Goal: Task Accomplishment & Management: Manage account settings

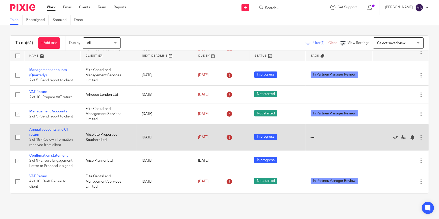
scroll to position [46, 0]
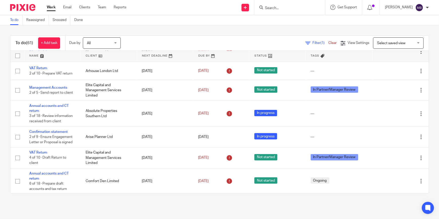
click at [287, 8] on input "Search" at bounding box center [287, 8] width 45 height 5
type input "Arise Planner"
click at [300, 20] on link at bounding box center [306, 22] width 85 height 12
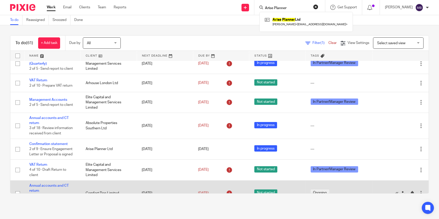
scroll to position [0, 0]
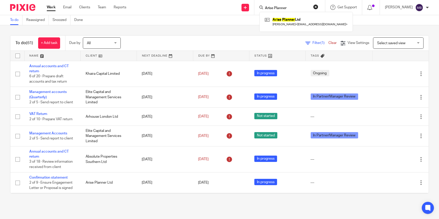
click at [318, 7] on button "reset" at bounding box center [315, 6] width 5 height 5
click at [144, 13] on div "Send new email Create task Add client Arise Planner Ltd Gloria Tshikaya < glori…" at bounding box center [286, 7] width 305 height 15
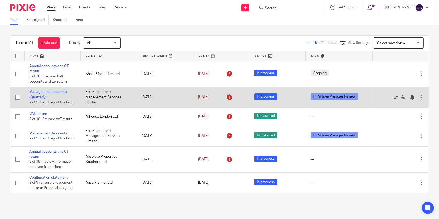
click at [53, 93] on link "Management accounts (Quarterly)" at bounding box center [47, 94] width 37 height 9
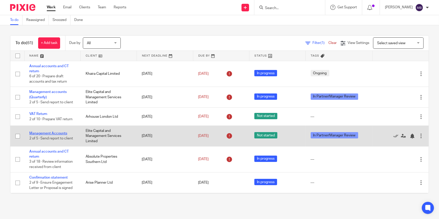
click at [50, 133] on link "Management Accounts" at bounding box center [48, 134] width 38 height 4
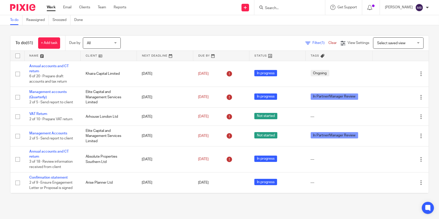
click at [26, 8] on img at bounding box center [22, 7] width 25 height 7
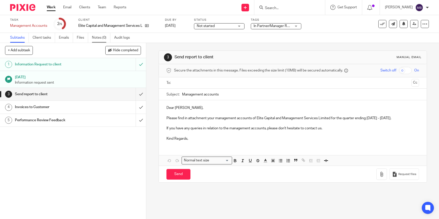
click at [101, 41] on link "Notes (0)" at bounding box center [101, 38] width 18 height 10
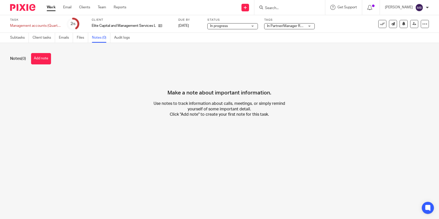
click at [46, 60] on button "Add note" at bounding box center [41, 58] width 20 height 11
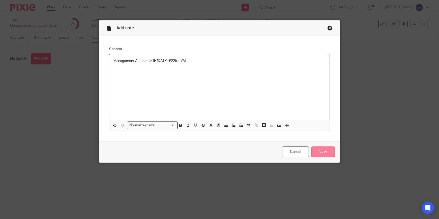
click at [328, 153] on input "Save" at bounding box center [324, 152] width 24 height 11
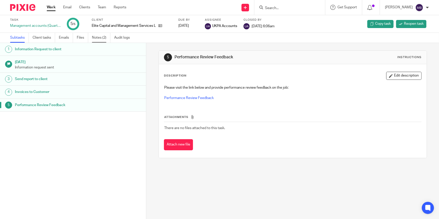
click at [107, 40] on link "Notes (2)" at bounding box center [101, 38] width 18 height 10
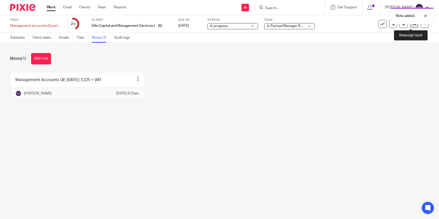
click at [410, 27] on link at bounding box center [414, 24] width 8 height 8
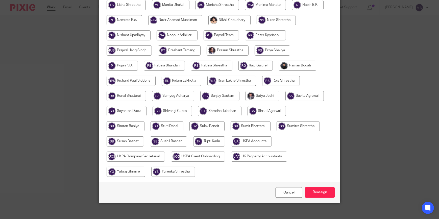
scroll to position [206, 0]
click at [244, 136] on input "radio" at bounding box center [251, 141] width 41 height 10
radio input "true"
click at [315, 187] on input "Reassign" at bounding box center [320, 192] width 30 height 11
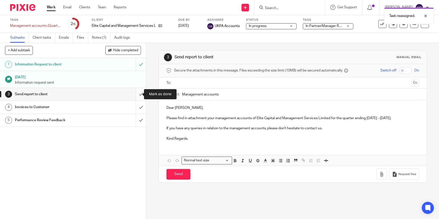
click at [134, 95] on input "submit" at bounding box center [73, 94] width 146 height 13
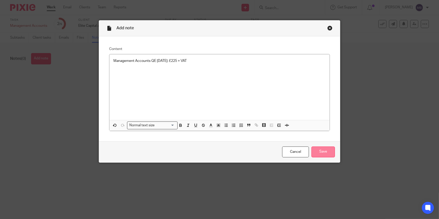
click at [320, 150] on input "Save" at bounding box center [324, 152] width 24 height 11
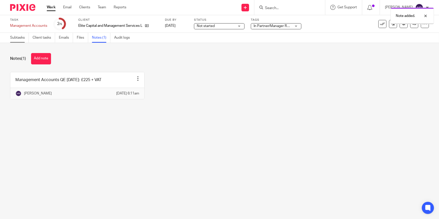
drag, startPoint x: 0, startPoint y: 0, endPoint x: 17, endPoint y: 39, distance: 42.2
click at [17, 39] on link "Subtasks" at bounding box center [19, 38] width 19 height 10
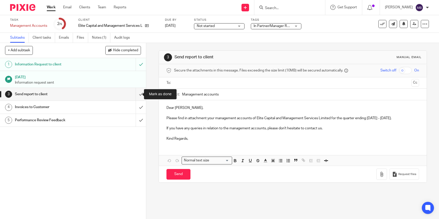
click at [137, 94] on input "submit" at bounding box center [73, 94] width 146 height 13
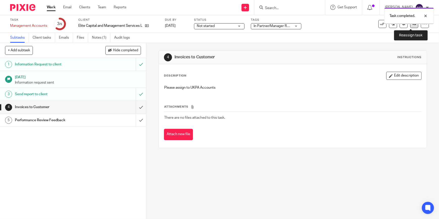
click at [410, 27] on link at bounding box center [414, 24] width 8 height 8
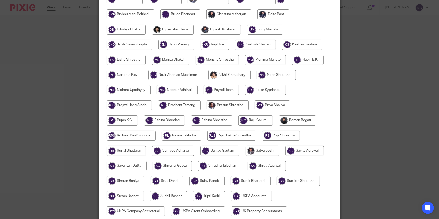
scroll to position [184, 0]
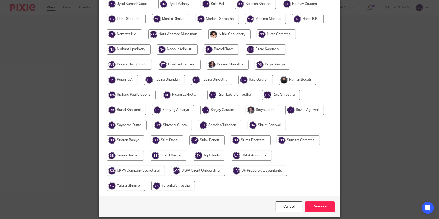
drag, startPoint x: 251, startPoint y: 156, endPoint x: 283, endPoint y: 163, distance: 32.7
click at [251, 156] on input "radio" at bounding box center [251, 156] width 41 height 10
radio input "true"
click at [312, 207] on input "Reassign" at bounding box center [320, 206] width 30 height 11
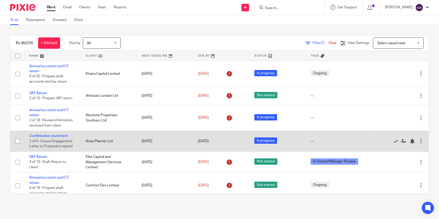
scroll to position [23, 0]
